Goal: Information Seeking & Learning: Learn about a topic

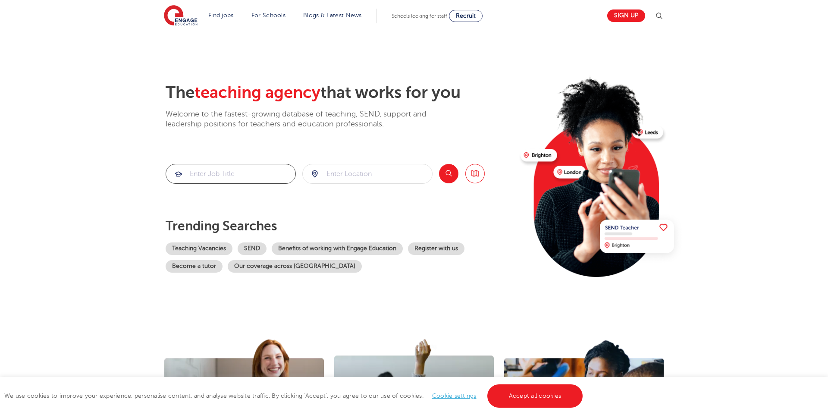
click at [252, 173] on input "search" at bounding box center [230, 173] width 129 height 19
click at [350, 175] on input "search" at bounding box center [367, 173] width 129 height 19
click at [343, 179] on input "search" at bounding box center [367, 173] width 129 height 19
type input "[GEOGRAPHIC_DATA]"
click at [453, 164] on div "Search Browse all Jobs" at bounding box center [462, 174] width 46 height 20
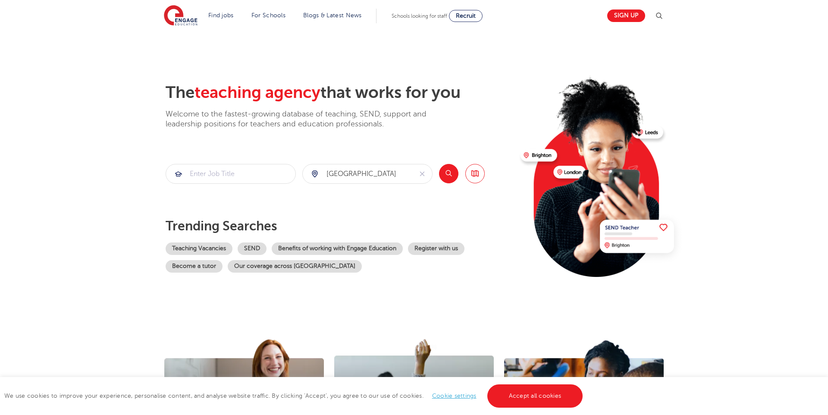
click at [453, 168] on button "Search" at bounding box center [448, 173] width 19 height 19
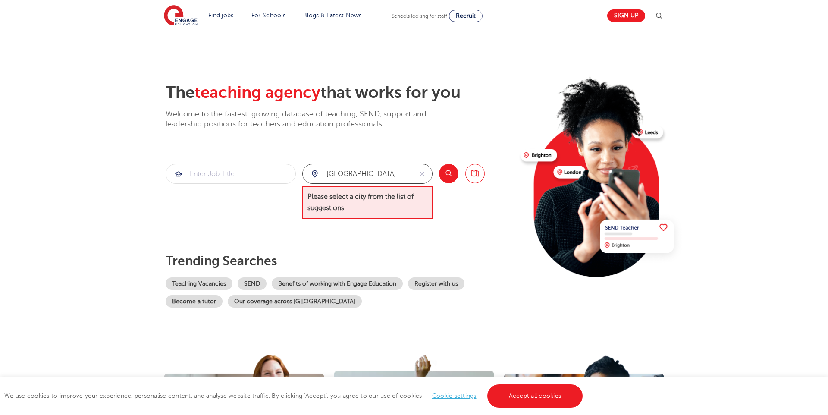
click at [393, 172] on input "[GEOGRAPHIC_DATA]" at bounding box center [358, 173] width 110 height 19
click at [425, 172] on icon "reset" at bounding box center [422, 174] width 9 height 8
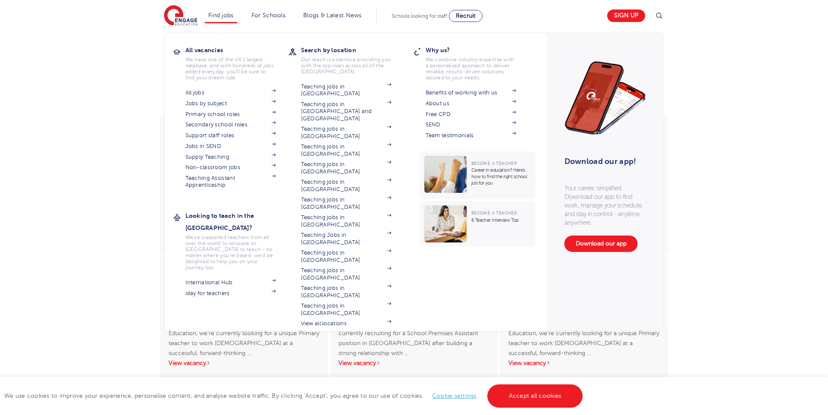
scroll to position [1197, 0]
click at [199, 90] on link "All jobs" at bounding box center [230, 92] width 91 height 7
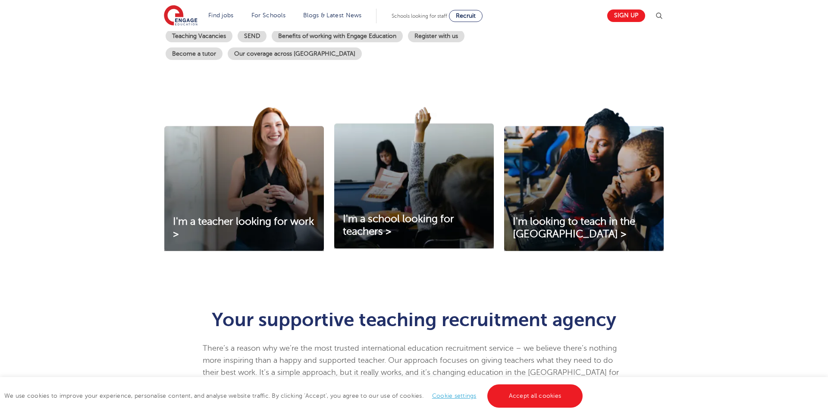
scroll to position [0, 0]
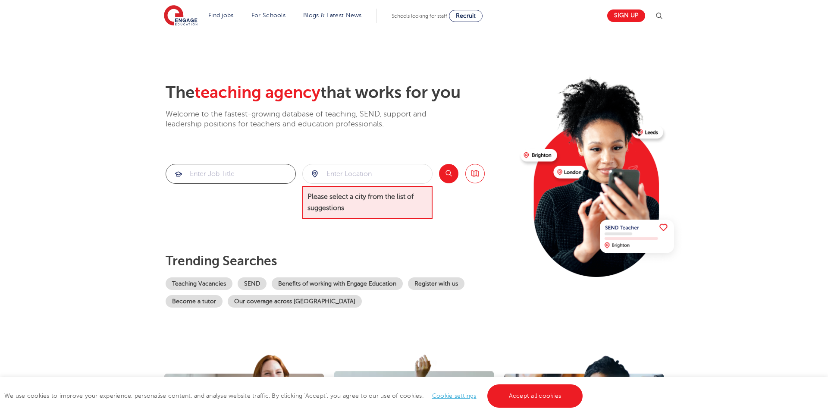
click at [240, 170] on input "search" at bounding box center [230, 173] width 129 height 19
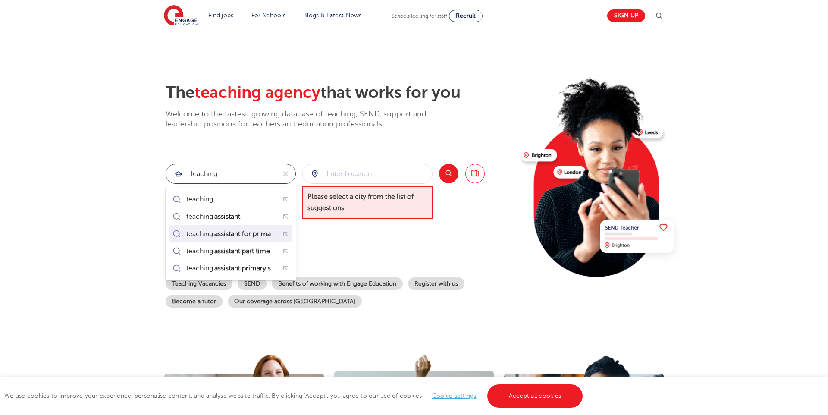
click at [251, 236] on mark "assistant for primary" at bounding box center [245, 234] width 65 height 10
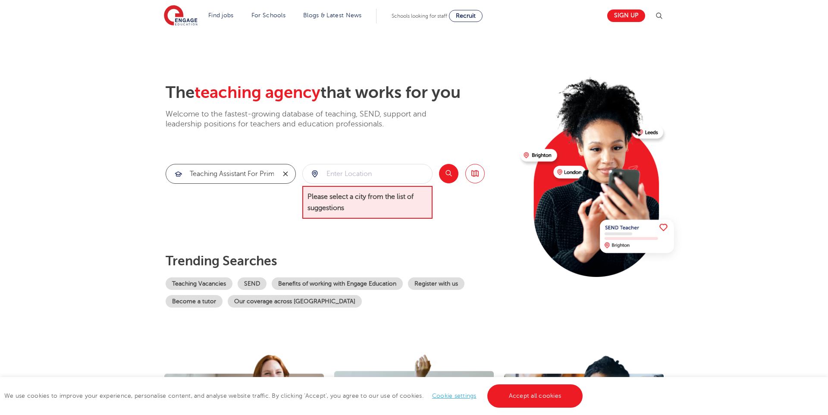
scroll to position [0, 12]
drag, startPoint x: 246, startPoint y: 174, endPoint x: 292, endPoint y: 172, distance: 45.8
click at [289, 172] on form "teaching assistant for primary" at bounding box center [231, 174] width 130 height 20
type input "teaching assistant for primary"
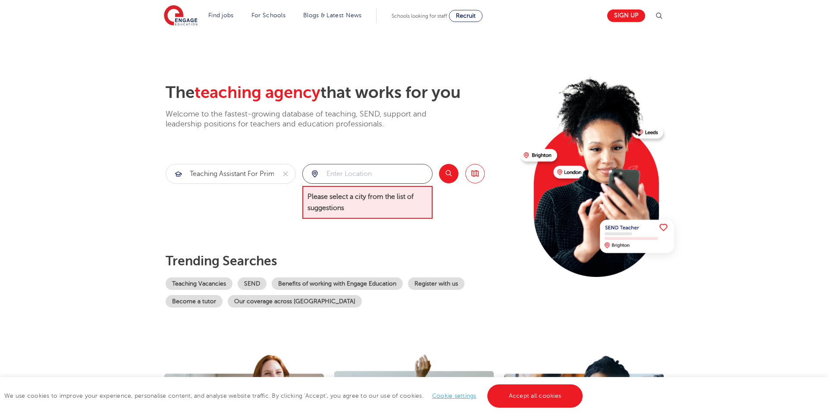
click at [358, 173] on input "search" at bounding box center [367, 173] width 129 height 19
click at [452, 174] on button "Search" at bounding box center [448, 173] width 19 height 19
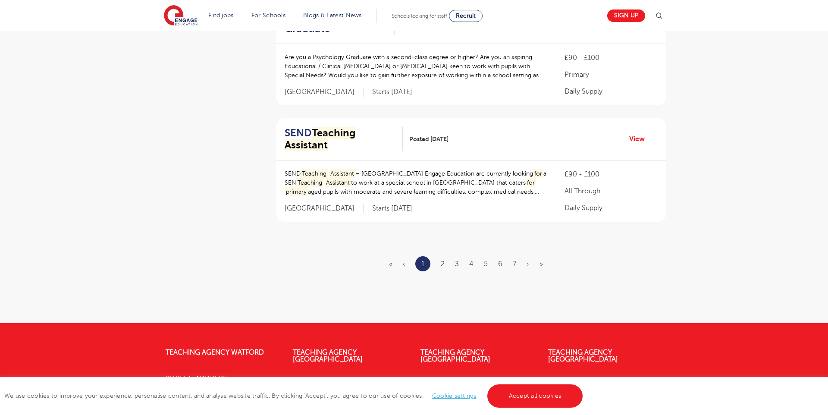
scroll to position [1070, 0]
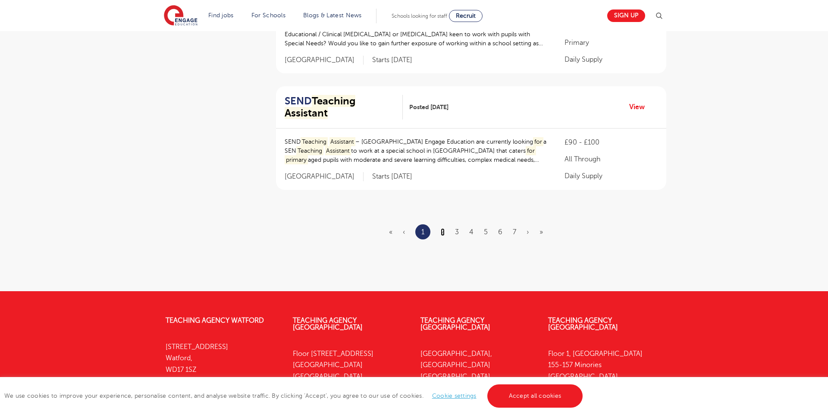
click at [443, 228] on link "2" at bounding box center [443, 232] width 4 height 8
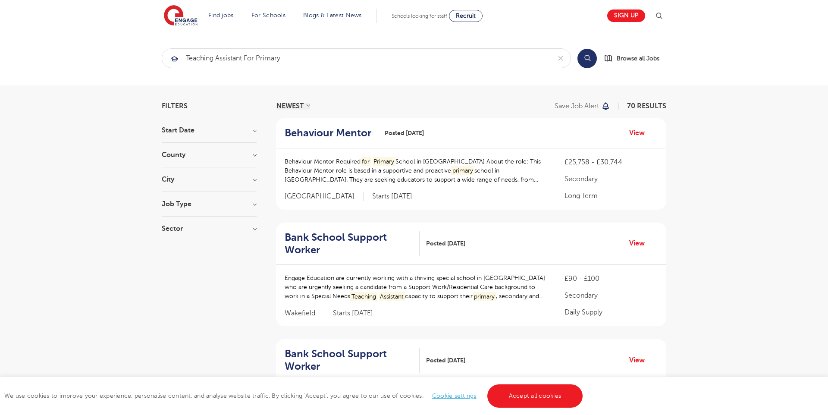
scroll to position [25, 0]
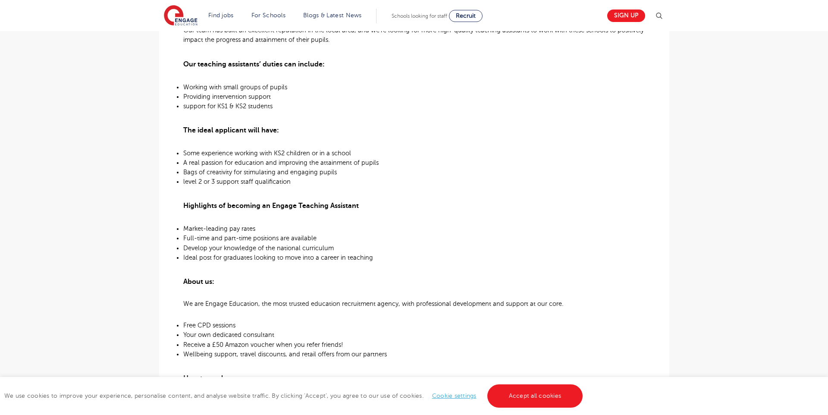
scroll to position [359, 0]
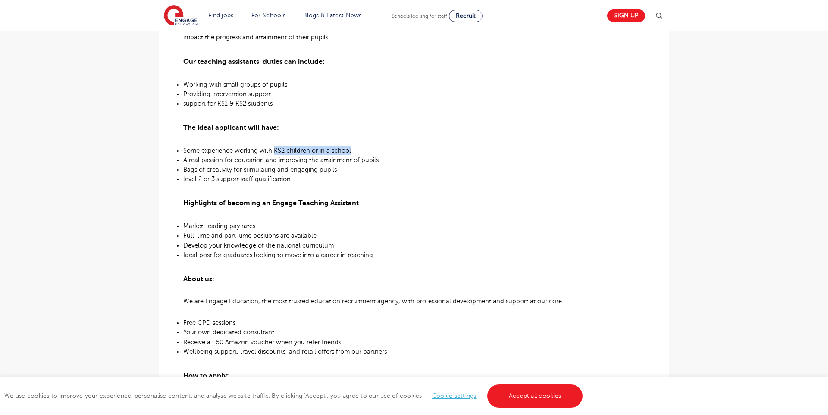
drag, startPoint x: 286, startPoint y: 141, endPoint x: 364, endPoint y: 139, distance: 77.2
click at [364, 146] on p "Some experience working with KS2 children or in a school" at bounding box center [414, 150] width 462 height 9
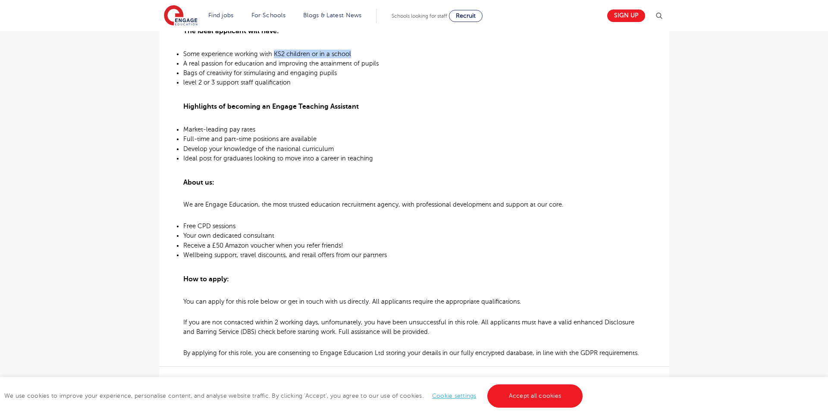
scroll to position [514, 0]
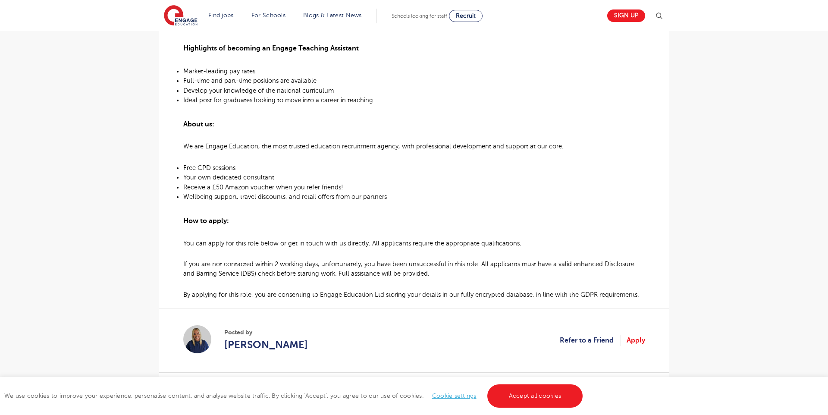
click at [311, 184] on span "Receive a £50 Amazon voucher when you refer friends!" at bounding box center [263, 187] width 160 height 7
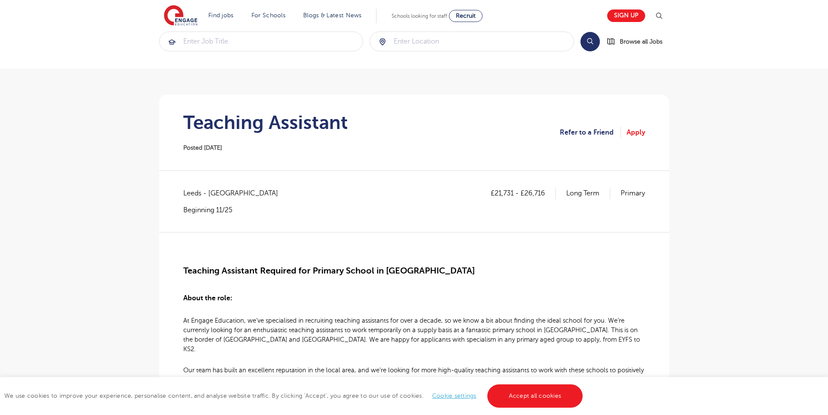
scroll to position [0, 0]
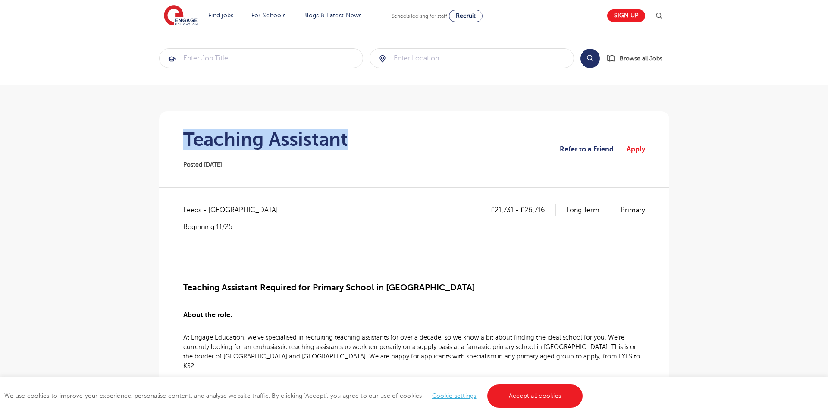
drag, startPoint x: 199, startPoint y: 136, endPoint x: 390, endPoint y: 133, distance: 191.1
click at [389, 133] on section "Teaching Assistant Posted 13/10/25 Refer to a Friend Apply" at bounding box center [414, 149] width 497 height 76
click at [390, 133] on section "Teaching Assistant Posted 13/10/25 Refer to a Friend Apply" at bounding box center [414, 149] width 497 height 76
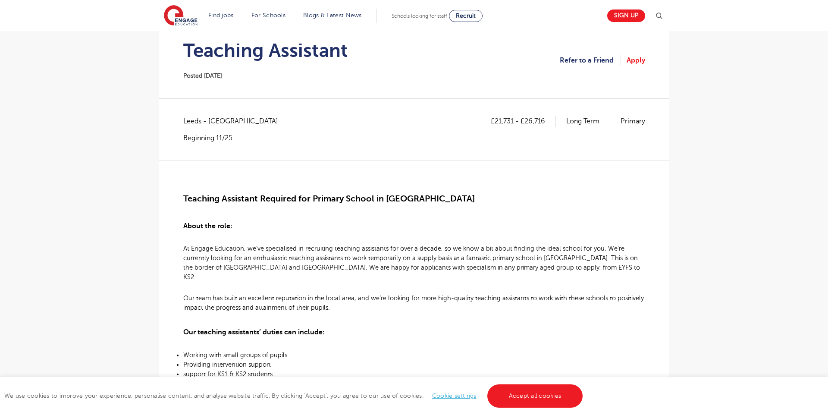
scroll to position [114, 0]
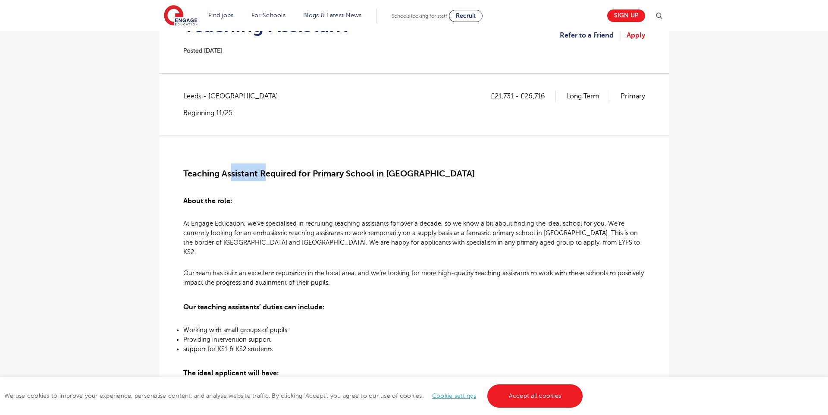
drag, startPoint x: 232, startPoint y: 167, endPoint x: 316, endPoint y: 172, distance: 84.3
click at [284, 173] on b "Teaching Assistant Required for Primary School in West Leeds" at bounding box center [329, 172] width 292 height 15
click at [339, 171] on span "Teaching Assistant Required for Primary School in West Leeds" at bounding box center [329, 174] width 292 height 10
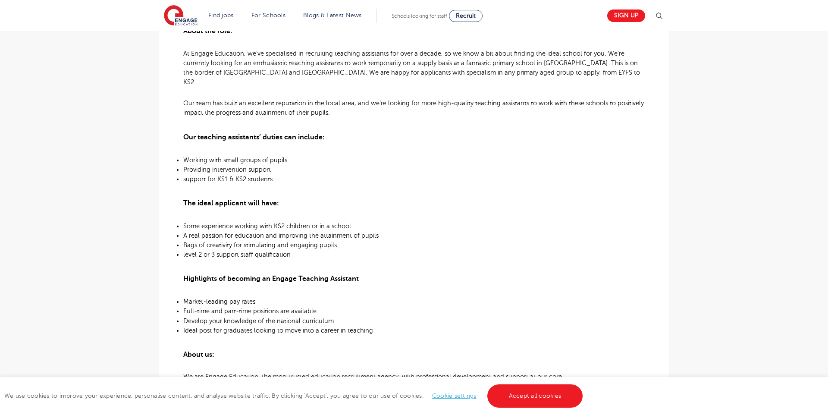
scroll to position [285, 0]
drag, startPoint x: 237, startPoint y: 214, endPoint x: 292, endPoint y: 214, distance: 55.2
click at [285, 221] on span "Some experience working with KS2 children or in a school" at bounding box center [267, 224] width 168 height 7
click at [306, 221] on span "Some experience working with KS2 children or in a school" at bounding box center [267, 224] width 168 height 7
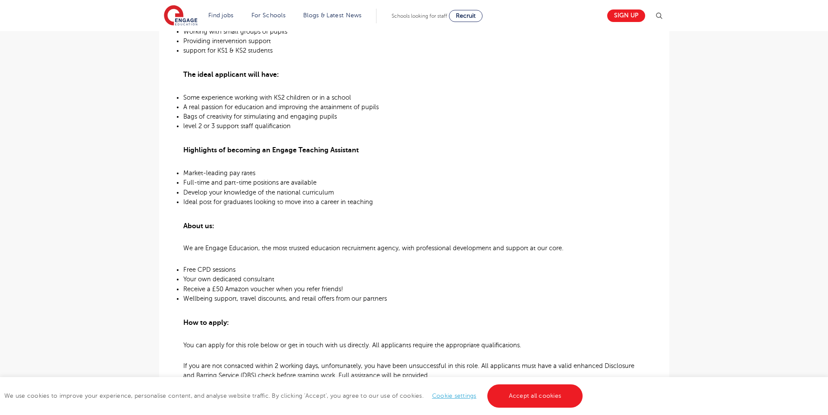
scroll to position [415, 0]
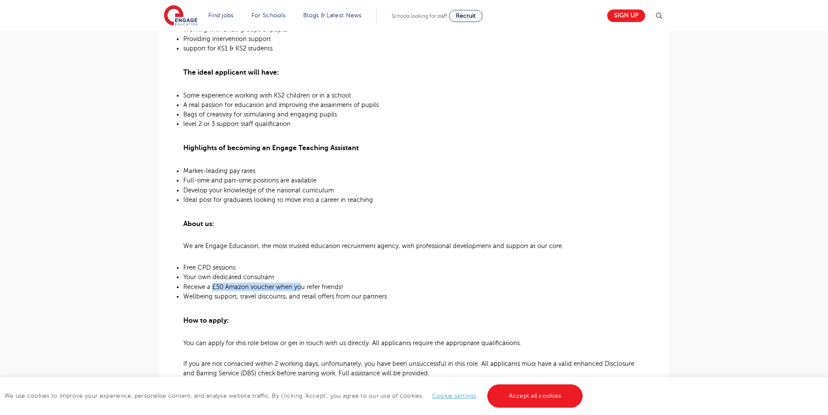
drag, startPoint x: 223, startPoint y: 276, endPoint x: 318, endPoint y: 275, distance: 95.3
click at [307, 283] on span "Receive a £50 Amazon voucher when you refer friends!" at bounding box center [263, 286] width 160 height 7
click at [320, 283] on span "Receive a £50 Amazon voucher when you refer friends!" at bounding box center [263, 286] width 160 height 7
drag, startPoint x: 200, startPoint y: 286, endPoint x: 308, endPoint y: 280, distance: 108.4
click at [307, 280] on ul "Free CPD sessions Your own dedicated consultant Receive a £50 Amazon voucher wh…" at bounding box center [414, 281] width 462 height 38
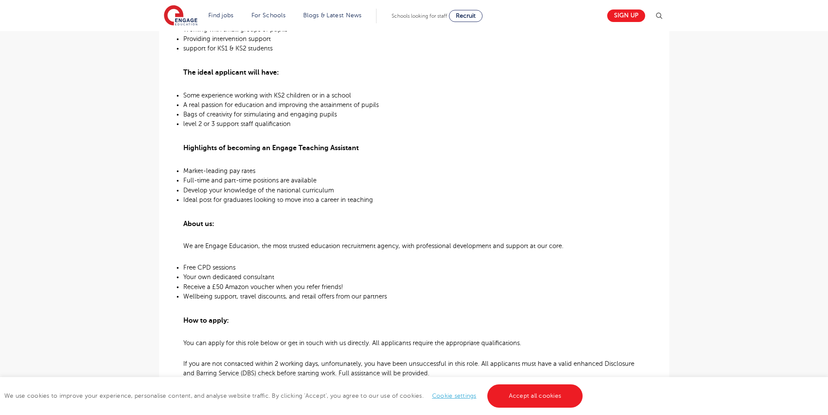
click at [325, 283] on p "Receive a £50 Amazon voucher when you refer friends!" at bounding box center [414, 287] width 462 height 9
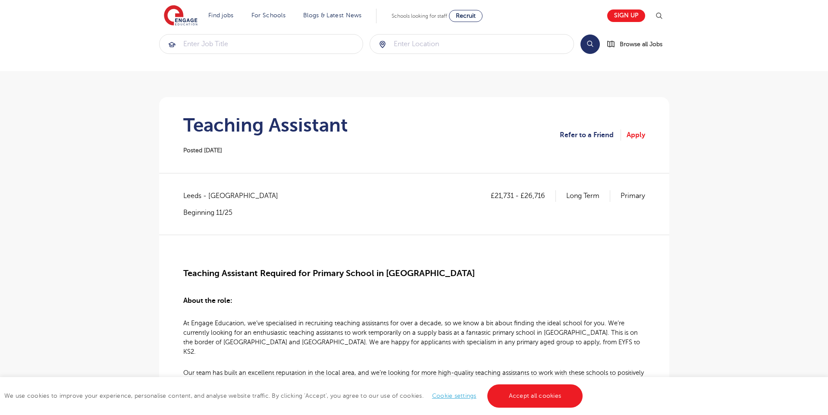
scroll to position [0, 0]
